Goal: Check status: Check status

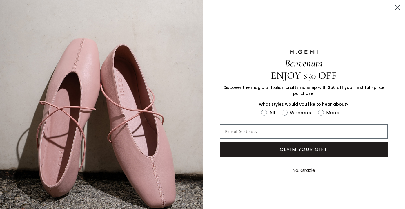
click at [398, 6] on circle "Close dialog" at bounding box center [398, 8] width 10 height 10
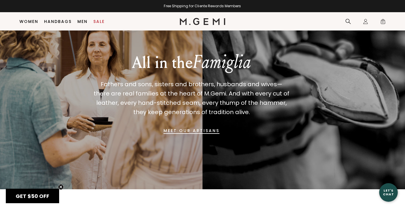
scroll to position [396, 0]
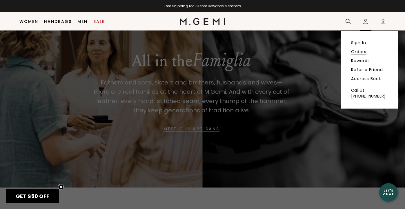
click at [359, 53] on link "Orders" at bounding box center [358, 51] width 15 height 5
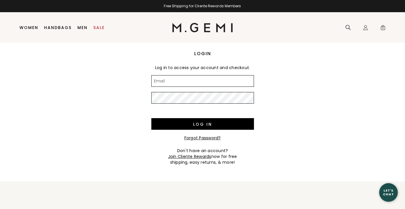
click at [165, 81] on input "Email" at bounding box center [202, 81] width 103 height 12
type input "k"
type input "ldebonis@yahoo.com"
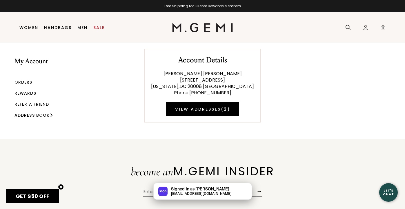
click at [29, 81] on link "Orders" at bounding box center [24, 82] width 18 height 6
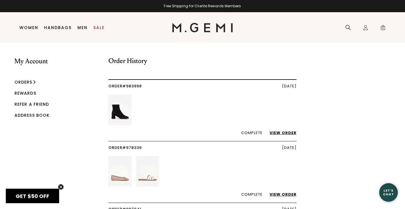
click at [285, 133] on link "View Order" at bounding box center [280, 133] width 33 height 6
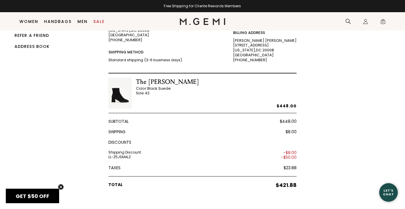
scroll to position [282, 0]
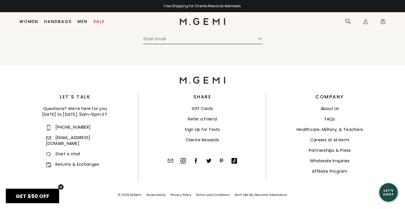
click at [66, 161] on link "Returns & Exchanges" at bounding box center [73, 164] width 54 height 6
